Goal: Transaction & Acquisition: Purchase product/service

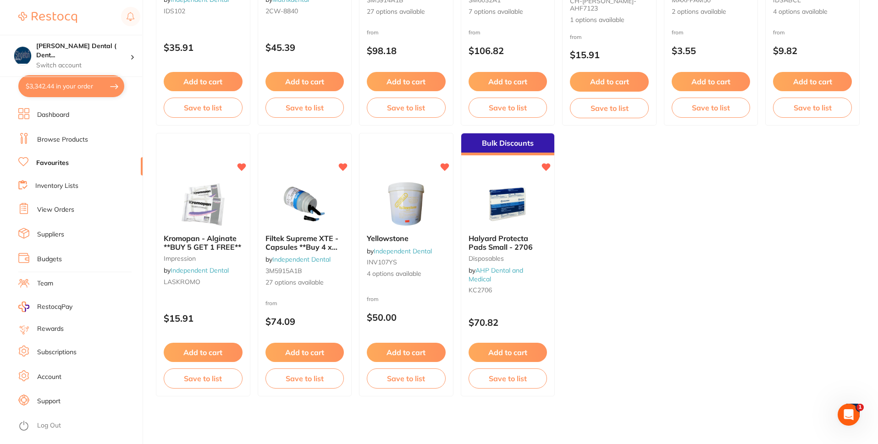
scroll to position [1329, 0]
click at [56, 161] on link "Favourites" at bounding box center [52, 163] width 33 height 9
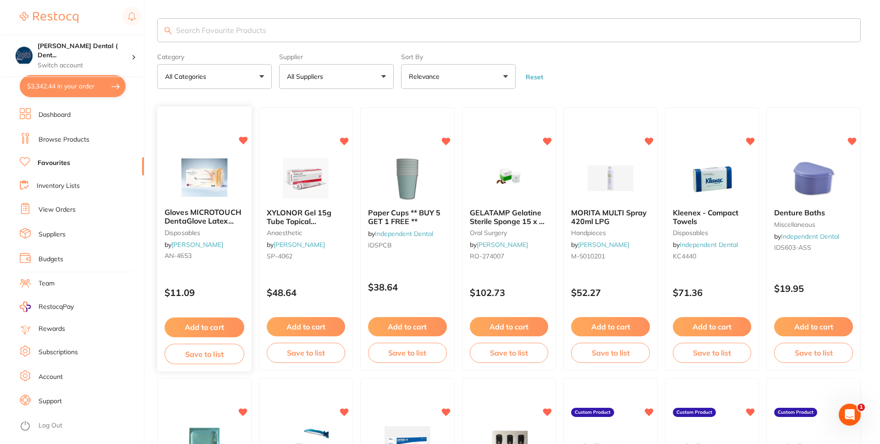
scroll to position [0, 0]
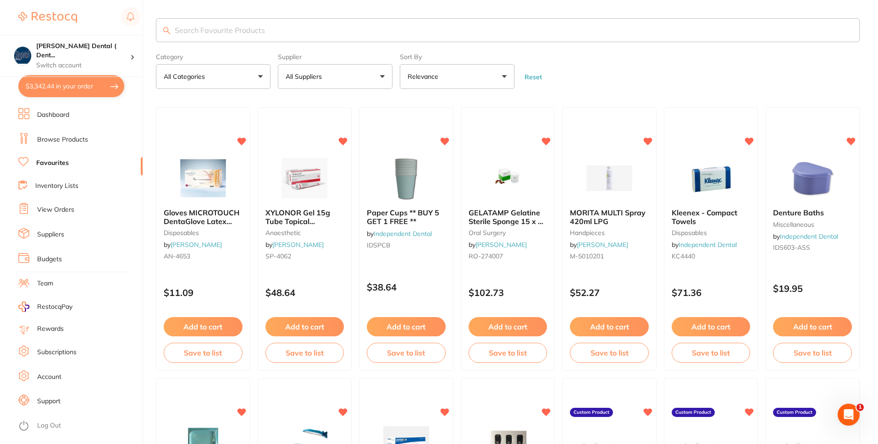
click at [96, 81] on button "$3,342.44 in your order" at bounding box center [71, 86] width 106 height 22
checkbox input "true"
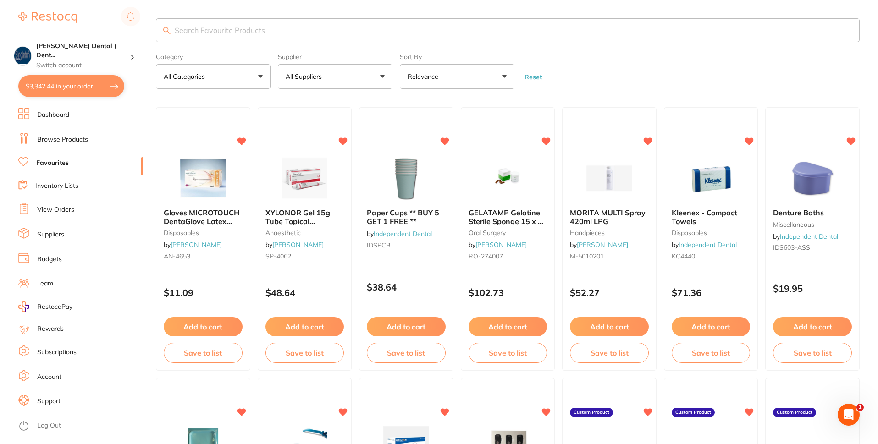
checkbox input "true"
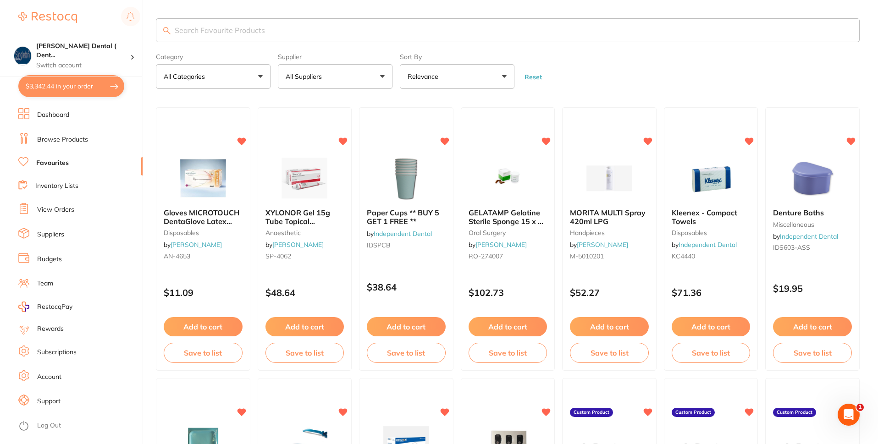
checkbox input "true"
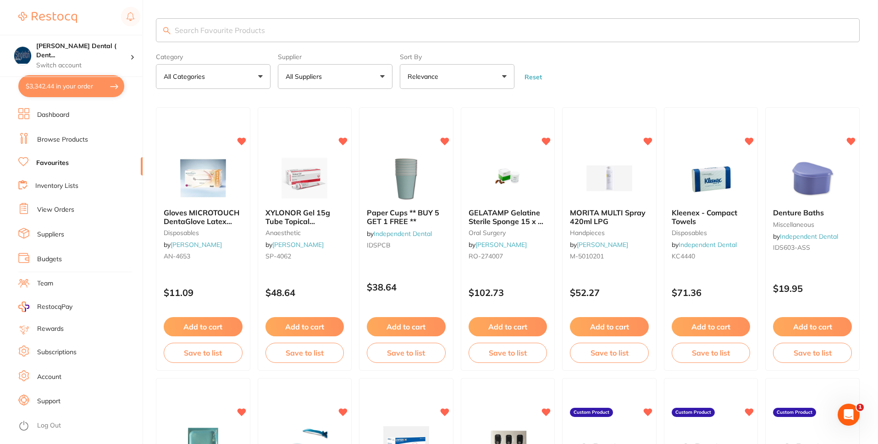
checkbox input "true"
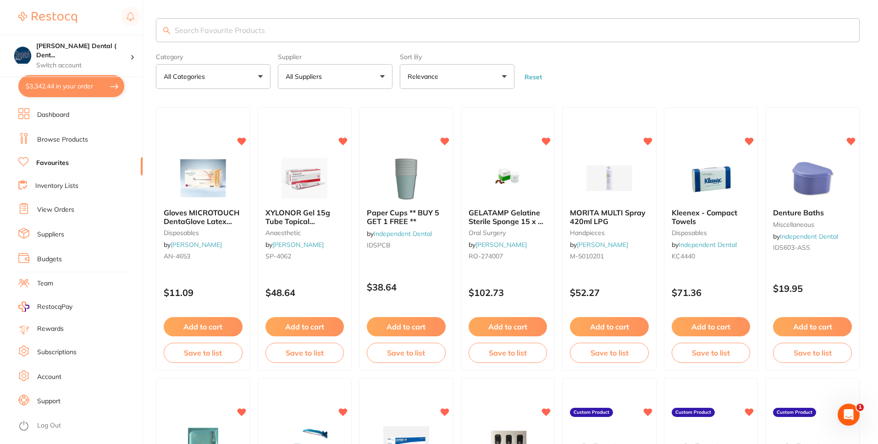
checkbox input "true"
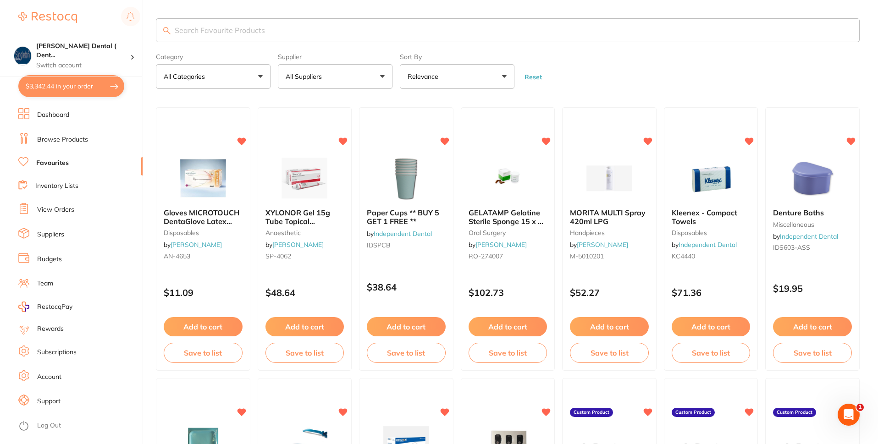
checkbox input "true"
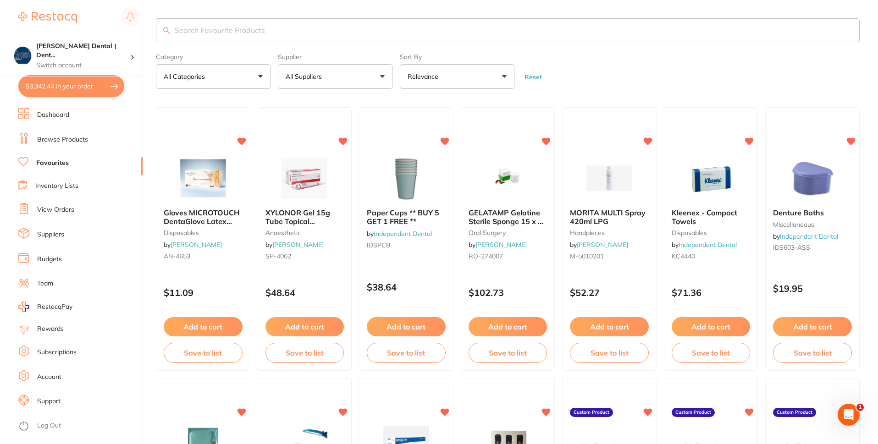
checkbox input "true"
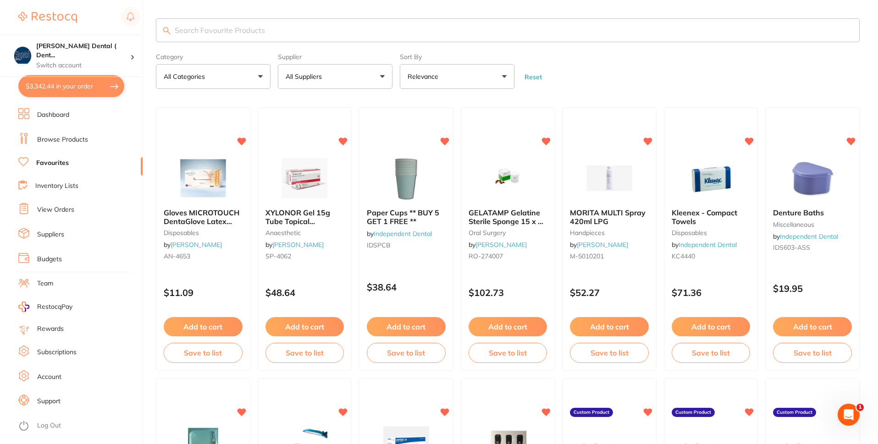
checkbox input "true"
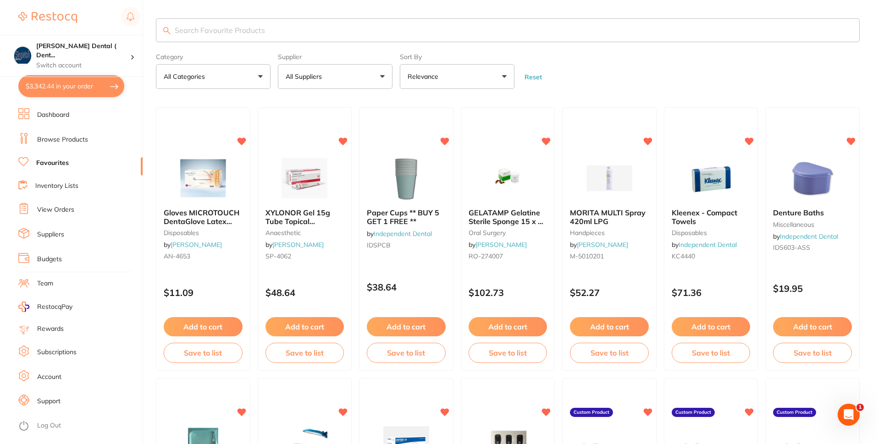
checkbox input "true"
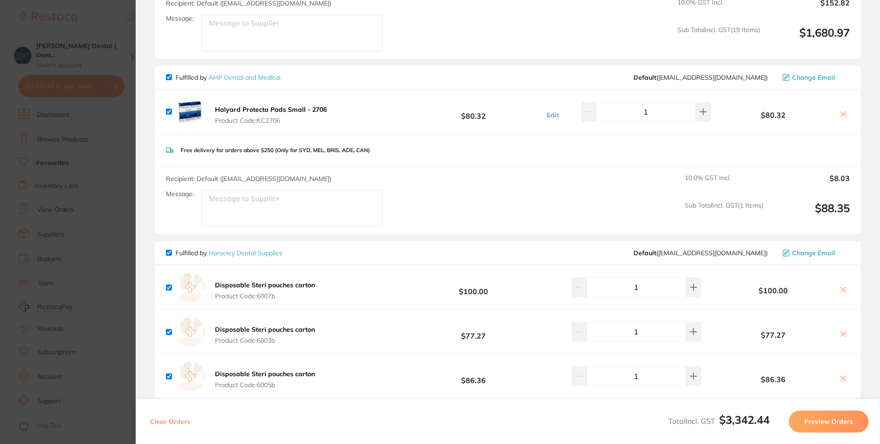
scroll to position [1801, 0]
